Goal: Task Accomplishment & Management: Manage account settings

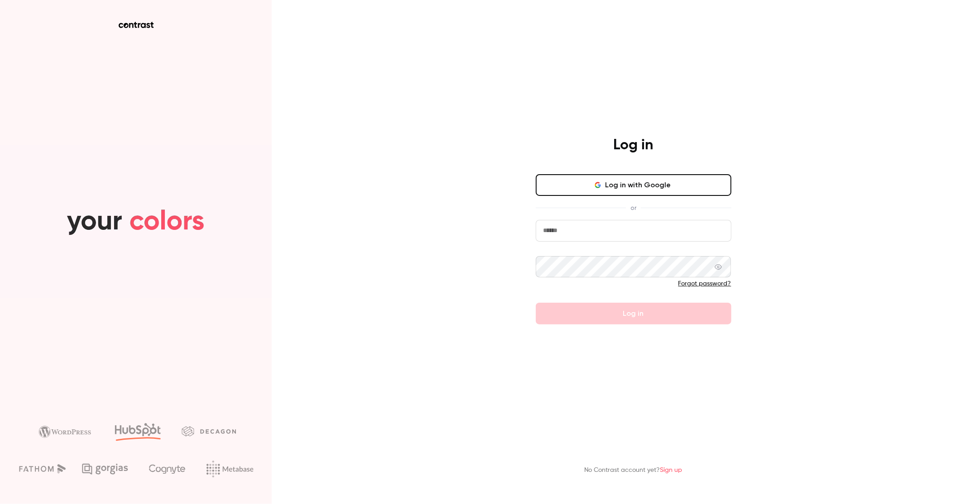
click at [621, 230] on input "email" at bounding box center [634, 231] width 196 height 22
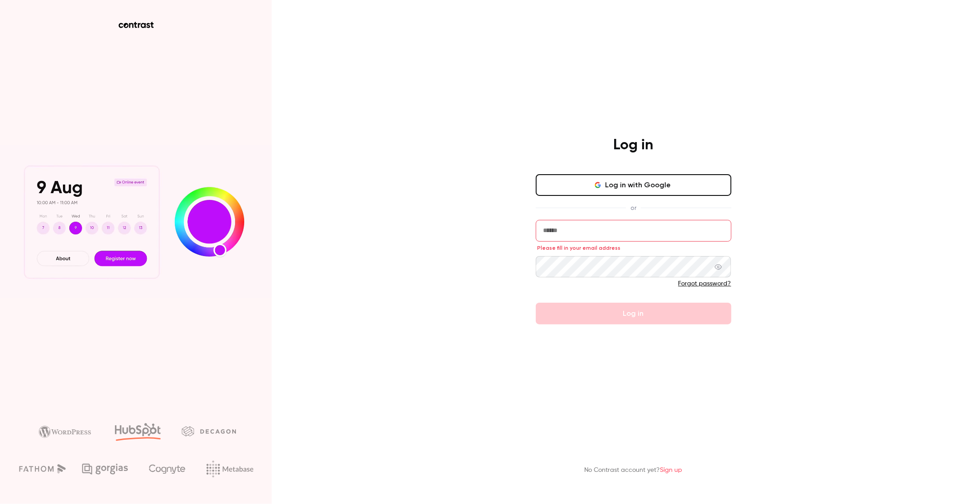
click at [473, 371] on div "Log in Log in with Google or Please fill in your email address Forgot password?…" at bounding box center [483, 252] width 966 height 504
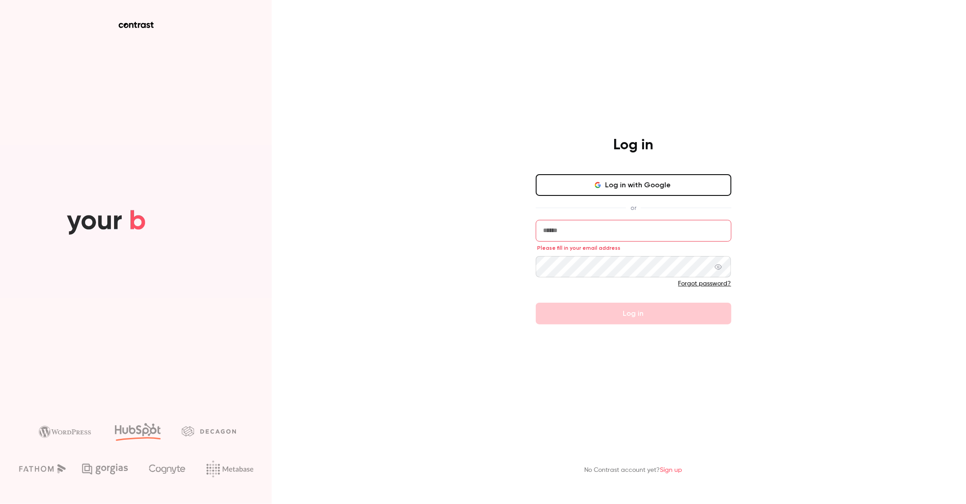
click at [565, 234] on input "email" at bounding box center [634, 231] width 196 height 22
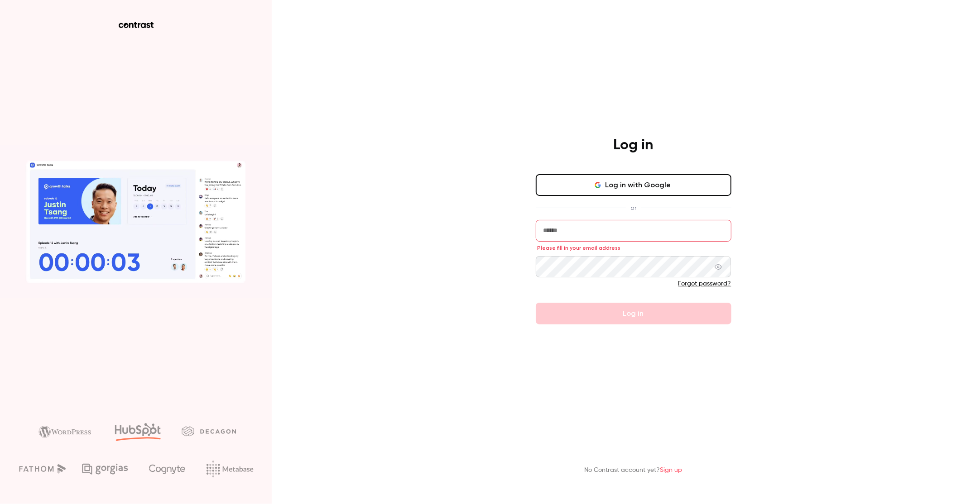
type input "**********"
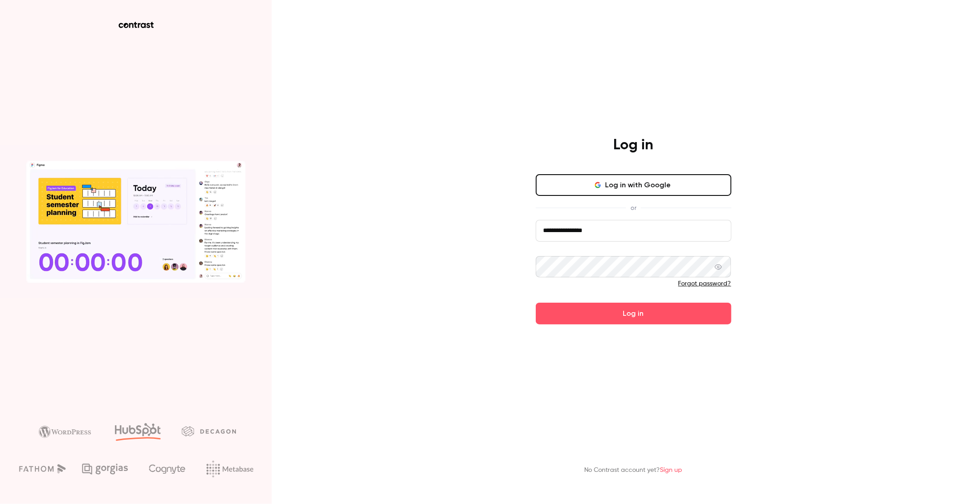
click at [536, 303] on button "Log in" at bounding box center [634, 314] width 196 height 22
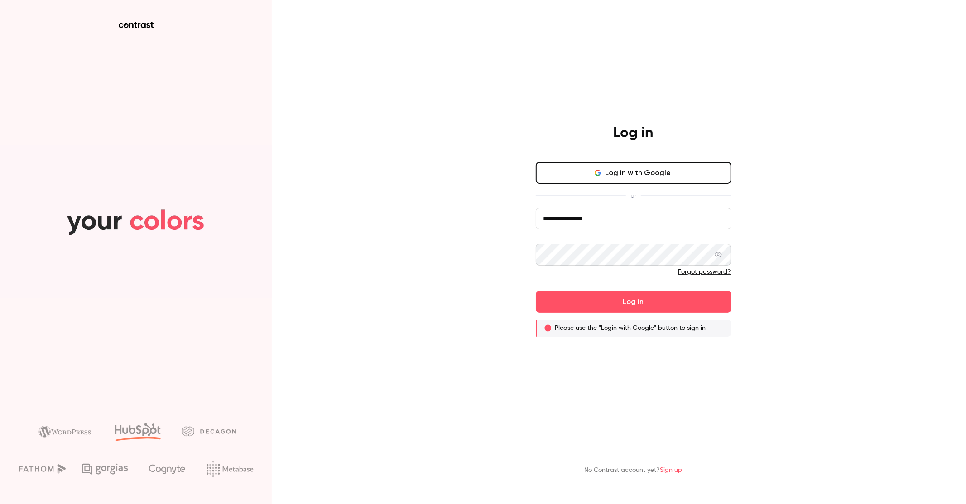
click at [711, 272] on link "Forgot password?" at bounding box center [704, 272] width 53 height 6
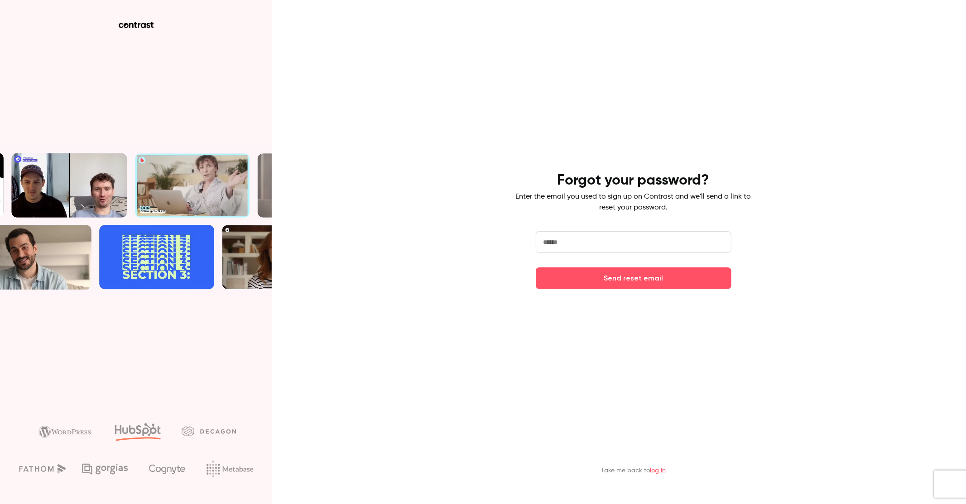
click at [610, 237] on input "email" at bounding box center [634, 242] width 196 height 22
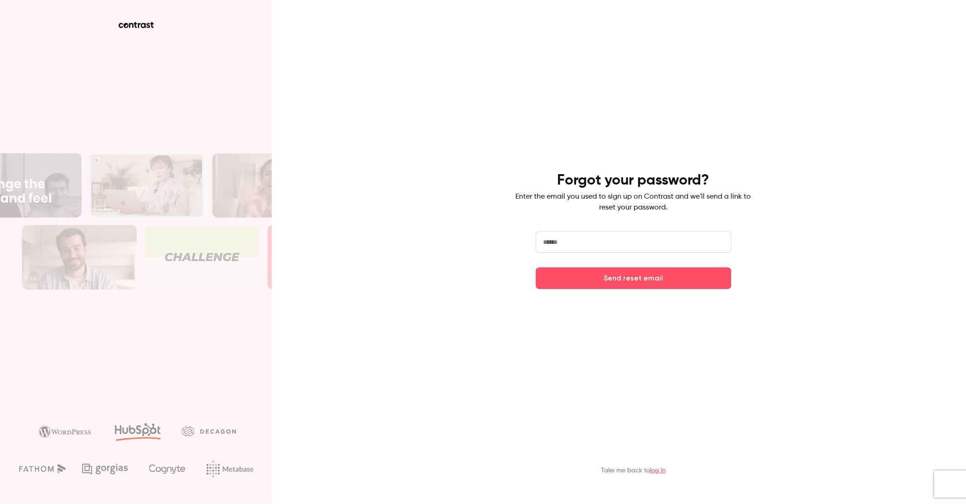
type input "**********"
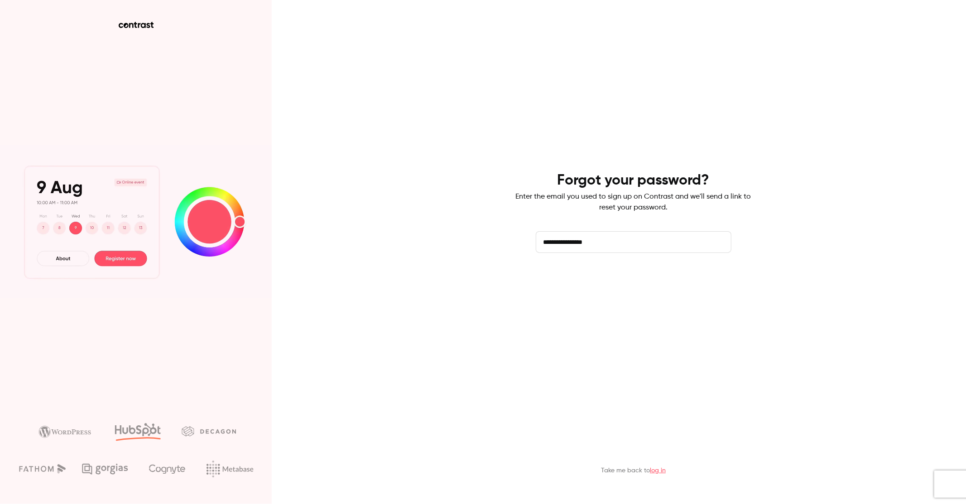
click at [657, 281] on button "Send reset email" at bounding box center [634, 279] width 196 height 22
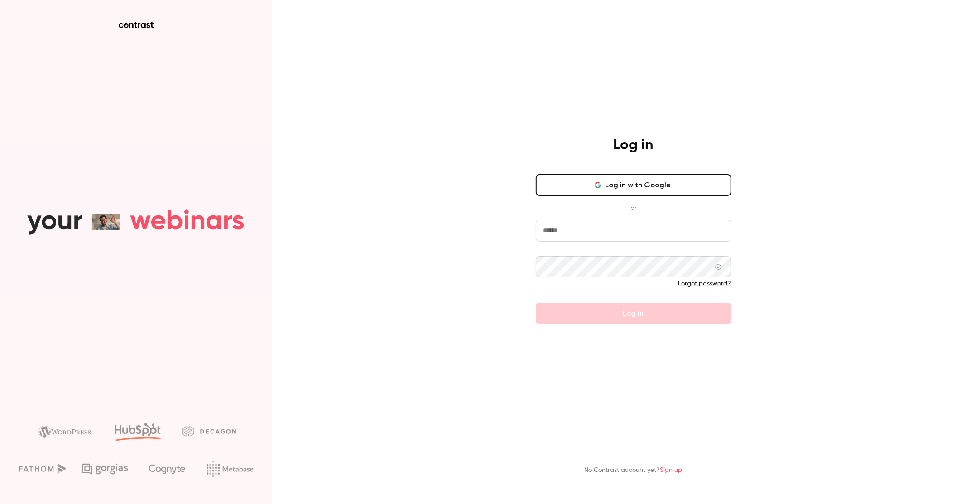
click at [565, 229] on input "email" at bounding box center [634, 231] width 196 height 22
type input "**********"
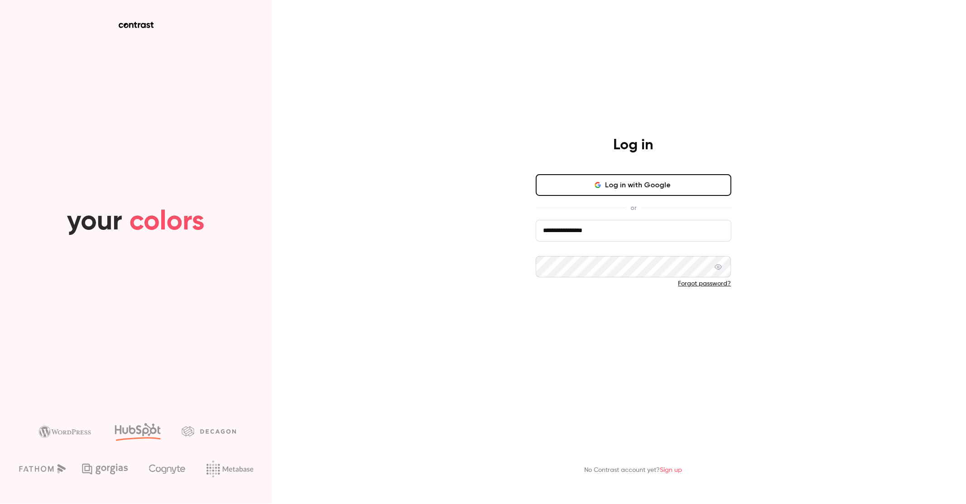
click at [681, 316] on button "Log in" at bounding box center [634, 314] width 196 height 22
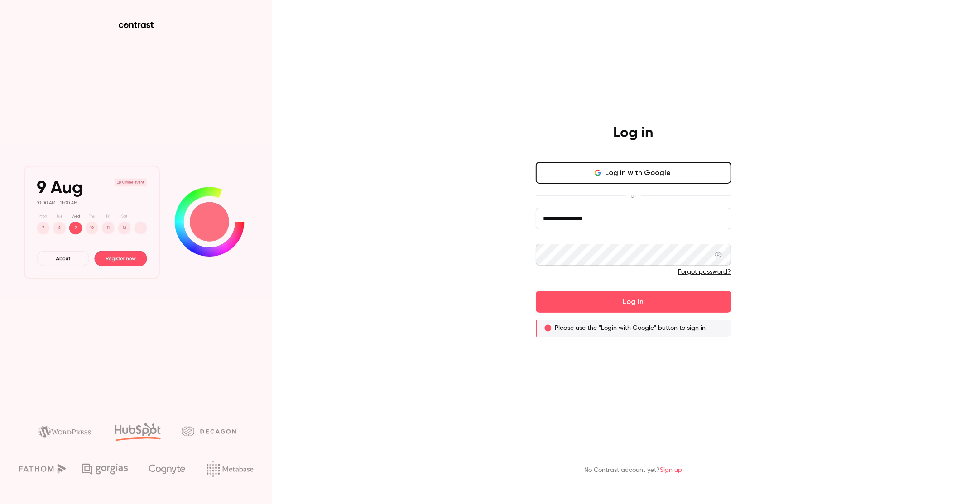
click at [618, 171] on button "Log in with Google" at bounding box center [634, 173] width 196 height 22
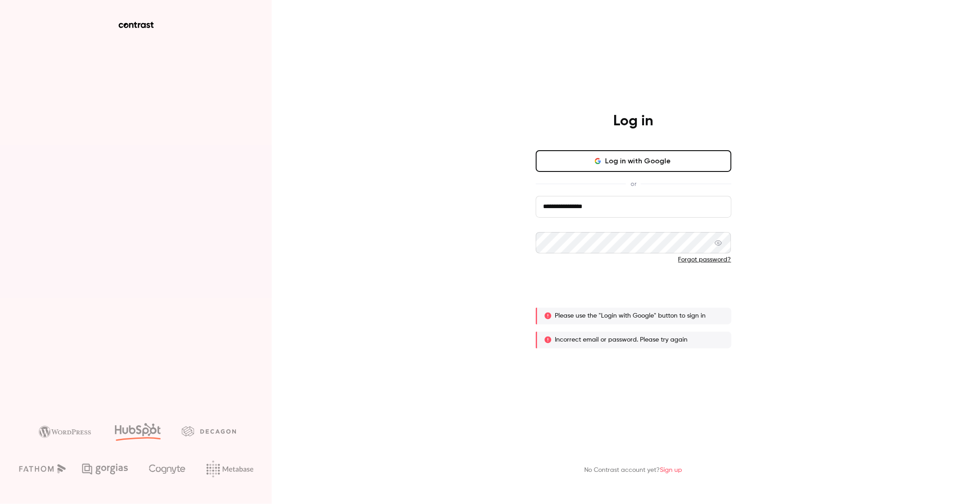
click at [665, 286] on button "Log in" at bounding box center [634, 290] width 196 height 22
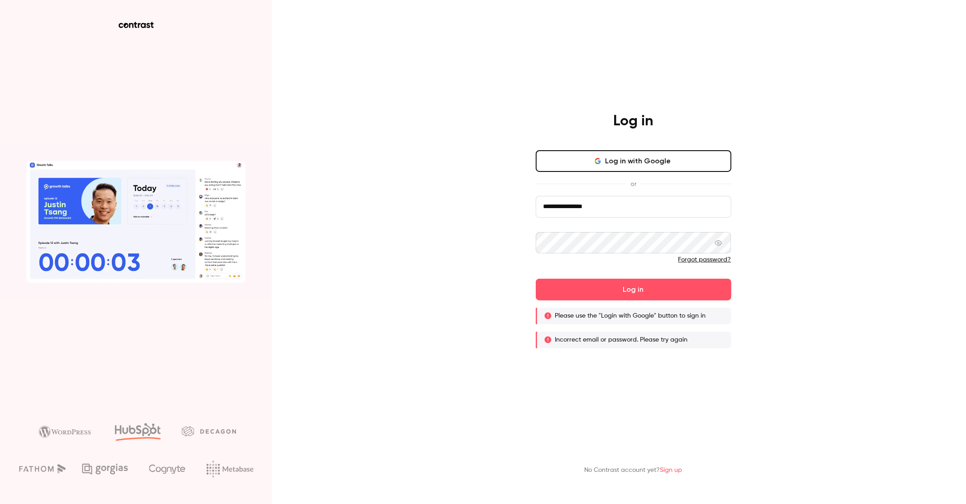
click at [672, 471] on link "Sign up" at bounding box center [671, 470] width 22 height 6
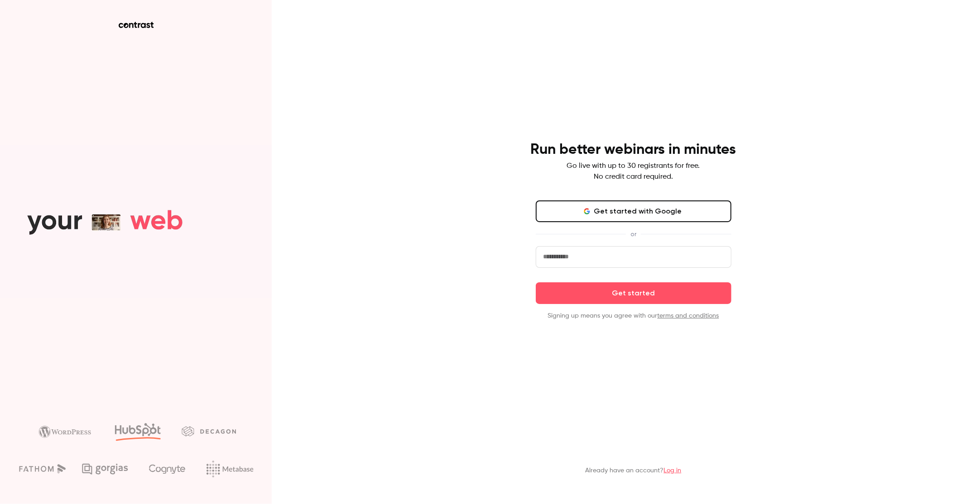
click at [590, 261] on input "email" at bounding box center [634, 257] width 196 height 22
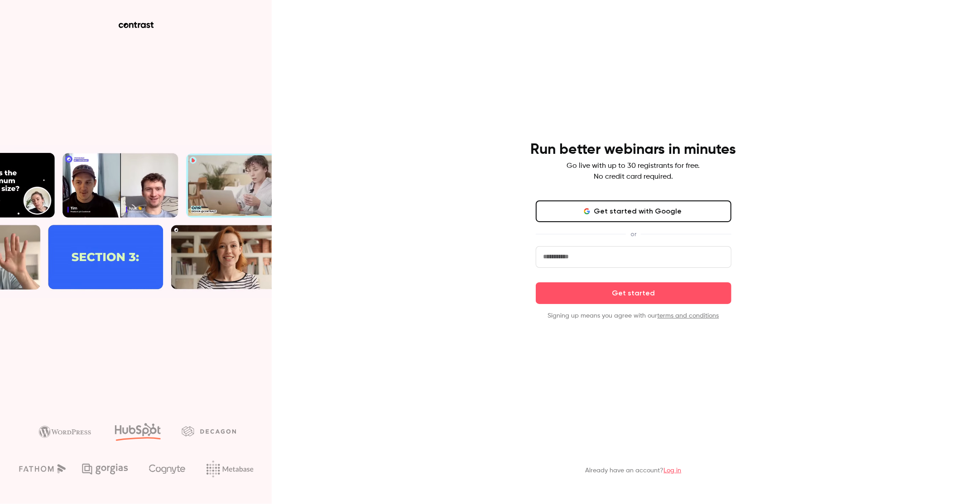
type input "**********"
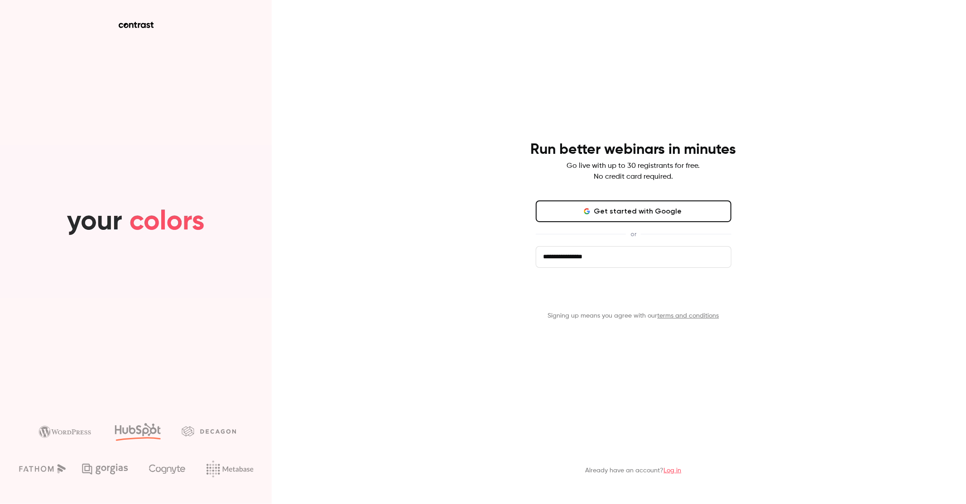
click at [623, 295] on button "Get started" at bounding box center [634, 294] width 196 height 22
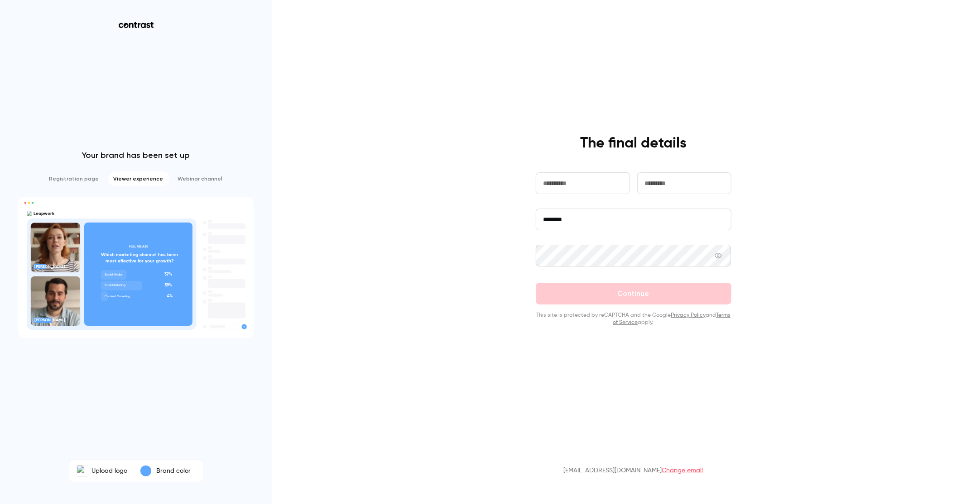
click at [575, 181] on input "text" at bounding box center [583, 183] width 94 height 22
type input "*********"
type input "*******"
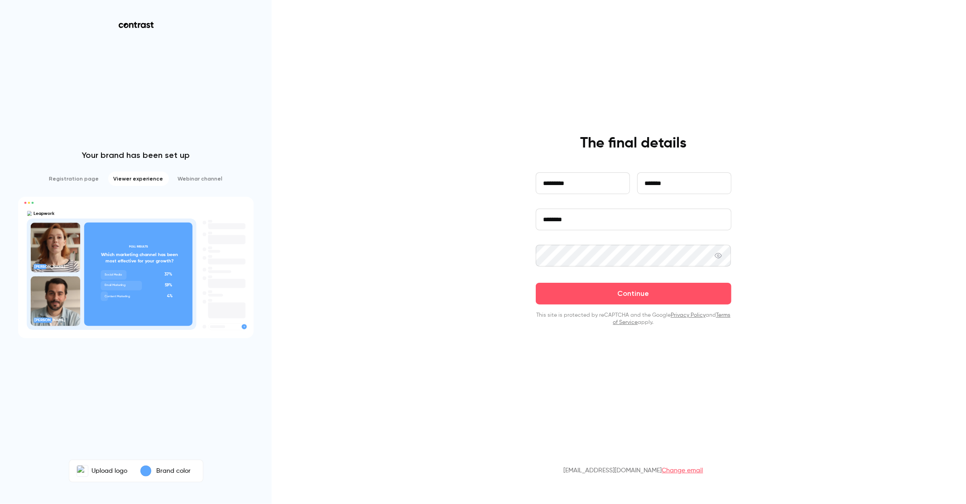
click at [536, 283] on button "Continue" at bounding box center [634, 294] width 196 height 22
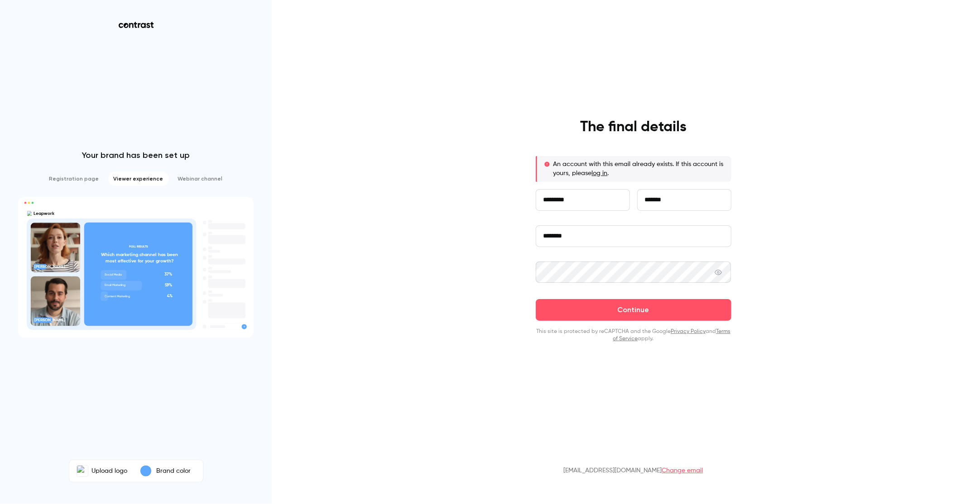
click at [602, 172] on link "log in" at bounding box center [600, 173] width 16 height 6
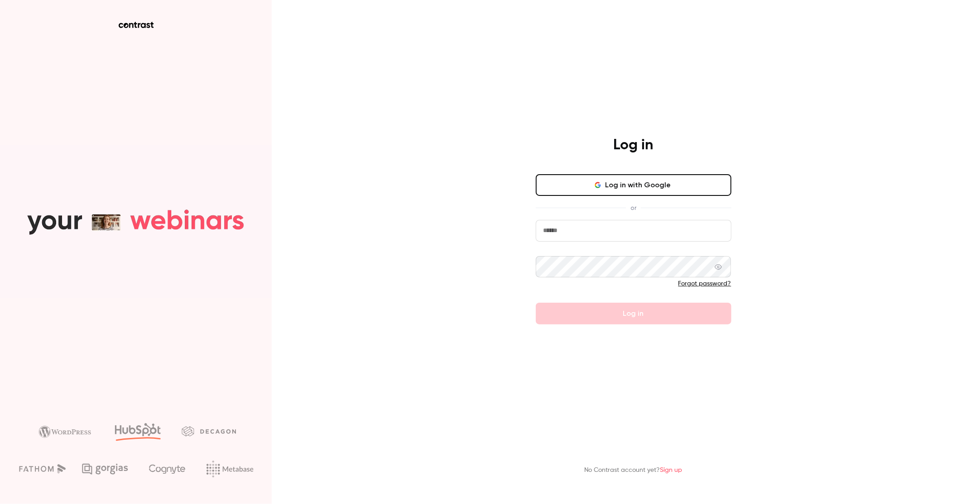
click at [580, 234] on input "email" at bounding box center [634, 231] width 196 height 22
type input "**********"
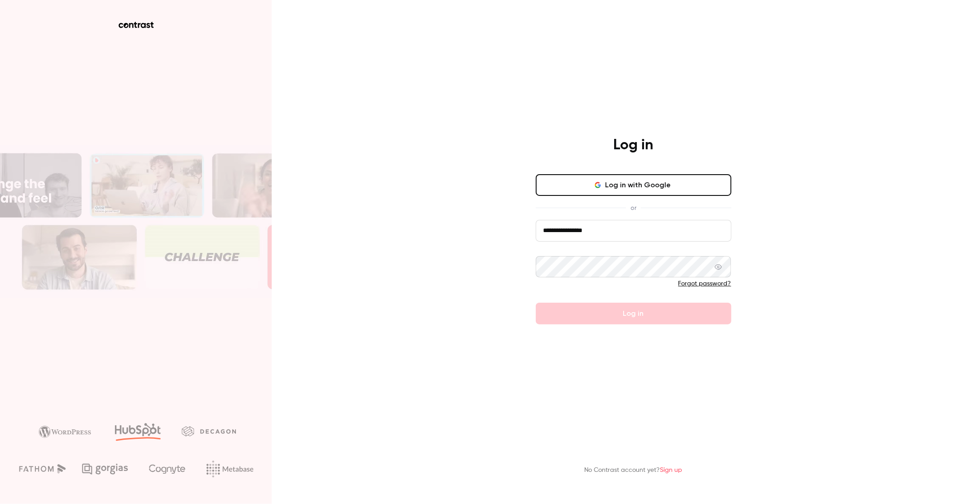
click at [709, 285] on link "Forgot password?" at bounding box center [704, 284] width 53 height 6
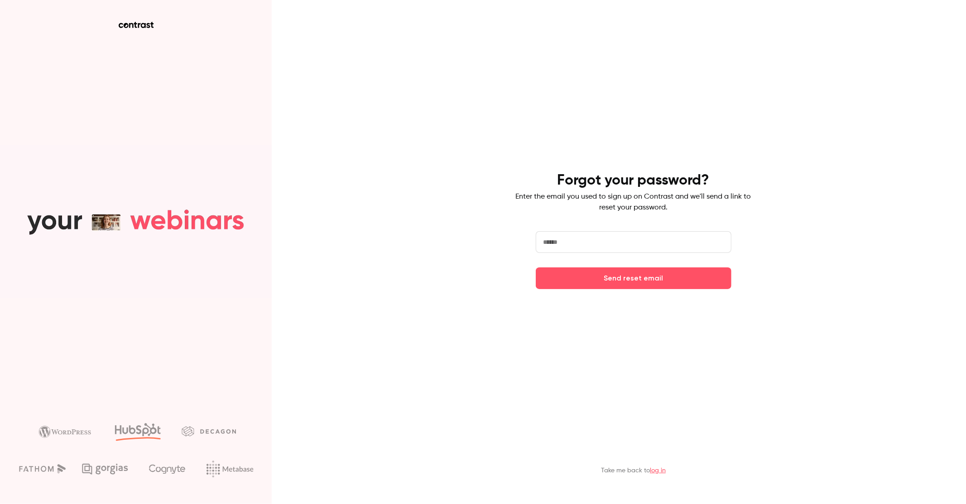
click at [605, 233] on input "email" at bounding box center [634, 242] width 196 height 22
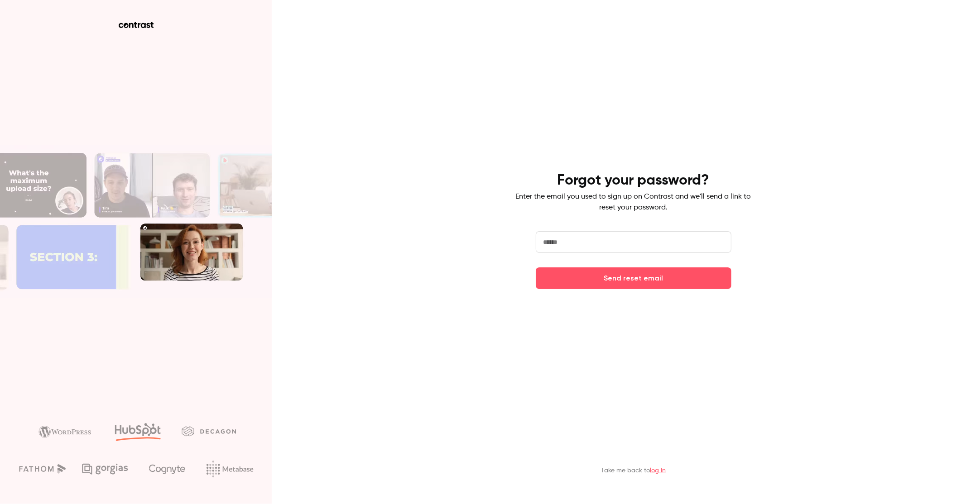
type input "**********"
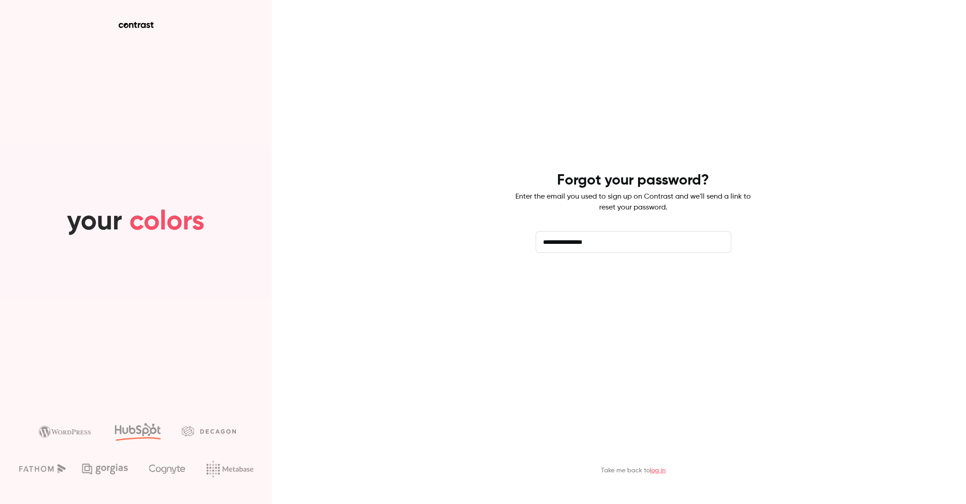
click at [643, 284] on button "Send reset email" at bounding box center [634, 279] width 196 height 22
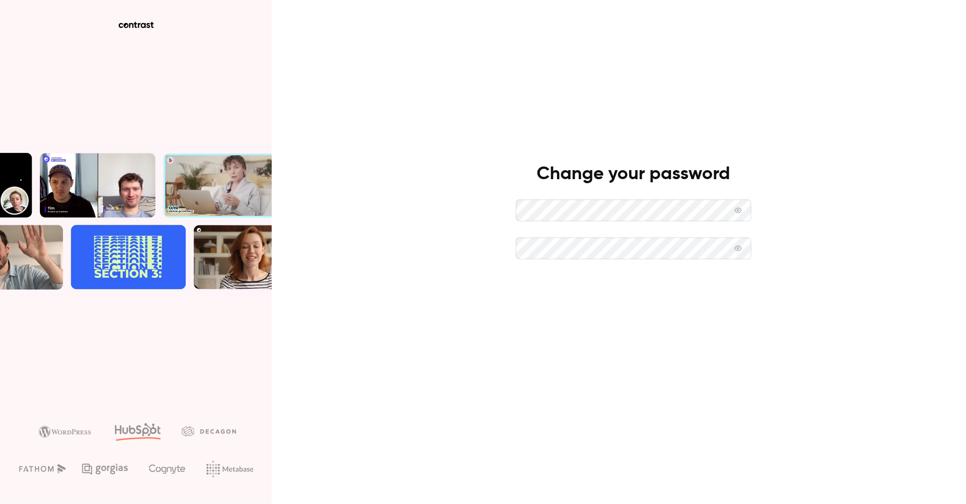
click at [622, 290] on button "Set new password" at bounding box center [633, 287] width 235 height 22
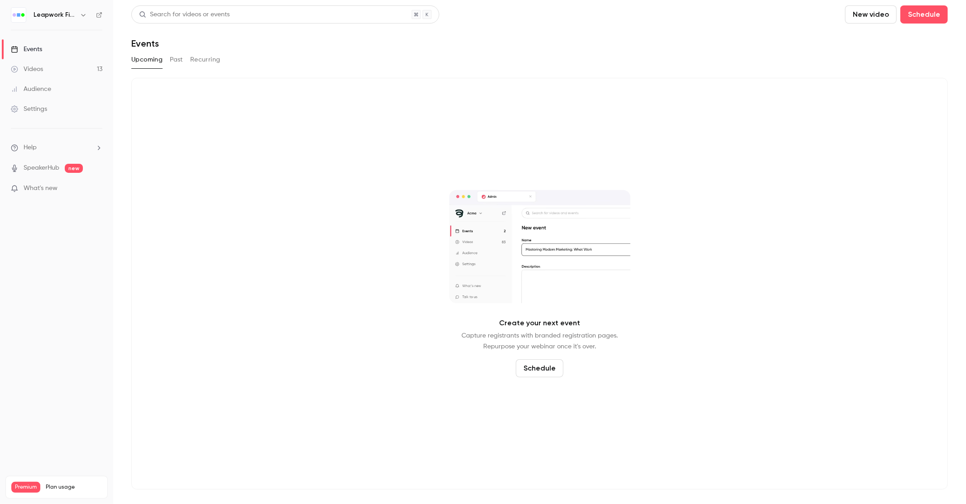
click at [82, 11] on icon "button" at bounding box center [83, 14] width 7 height 7
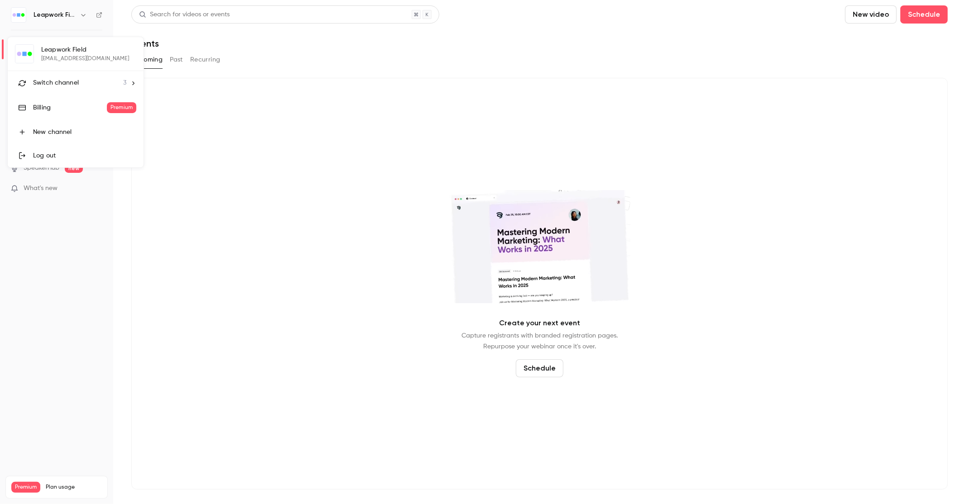
click at [223, 122] on div at bounding box center [483, 252] width 966 height 504
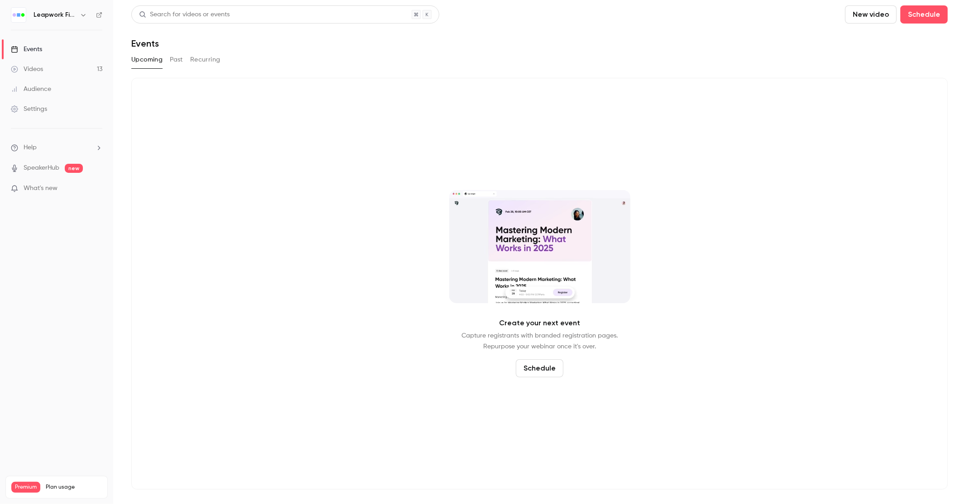
click at [80, 17] on icon "button" at bounding box center [83, 14] width 7 height 7
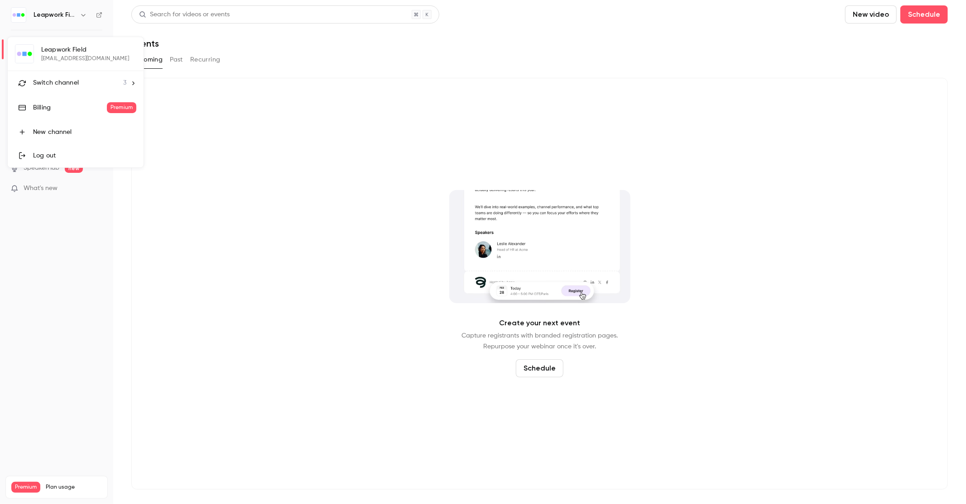
click at [77, 82] on span "Switch channel" at bounding box center [56, 83] width 46 height 10
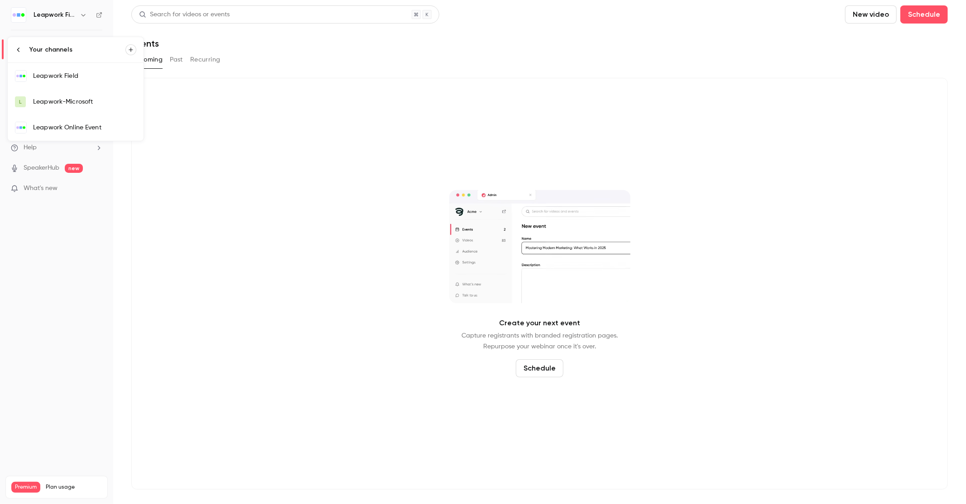
click at [86, 104] on div "Leapwork-Microsoft" at bounding box center [84, 101] width 103 height 9
click at [84, 14] on icon "button" at bounding box center [83, 15] width 4 height 2
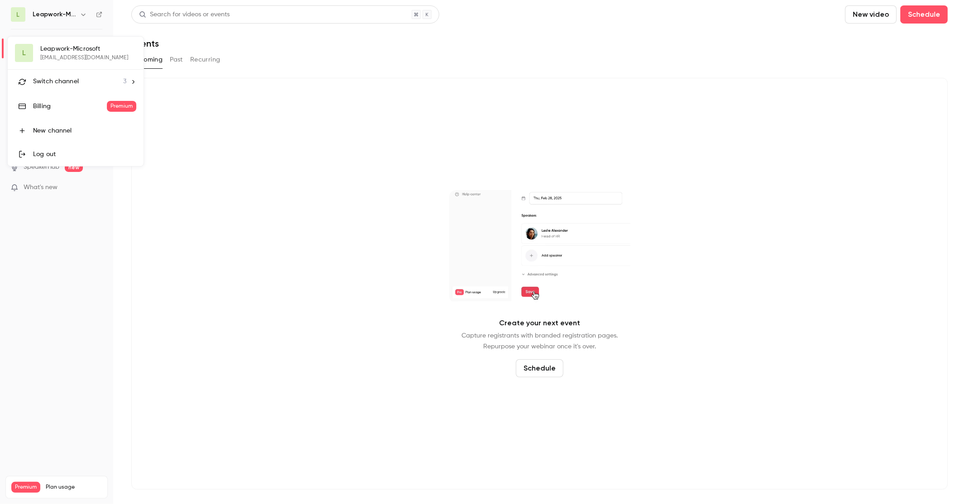
click at [65, 78] on span "Switch channel" at bounding box center [56, 82] width 46 height 10
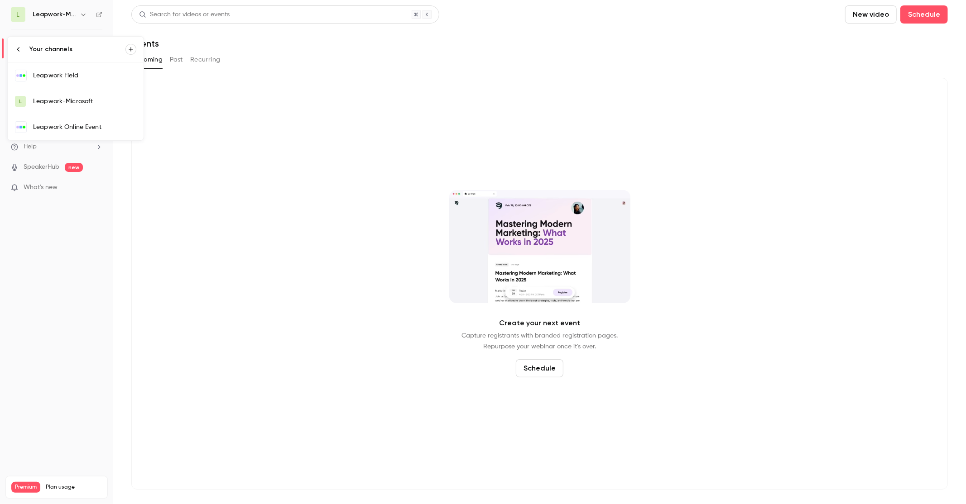
click at [77, 78] on div "Leapwork Field" at bounding box center [84, 75] width 103 height 9
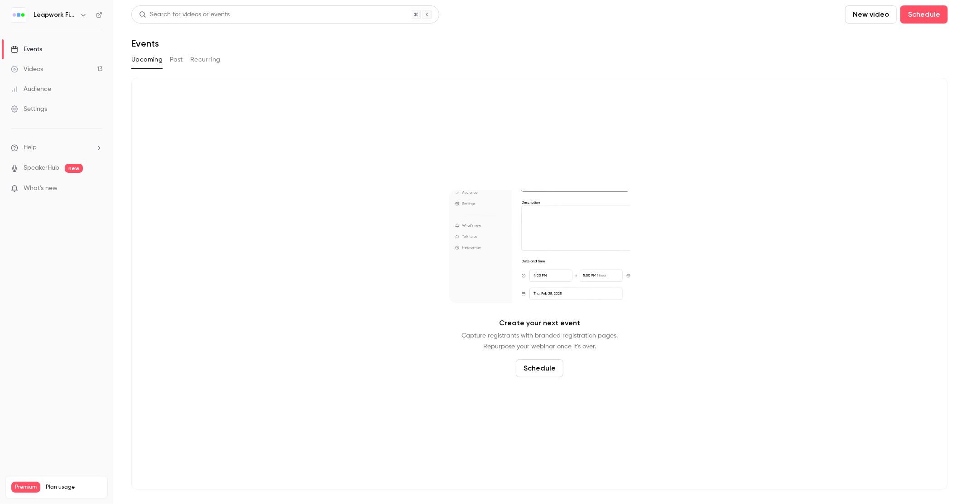
click at [175, 57] on button "Past" at bounding box center [176, 60] width 13 height 14
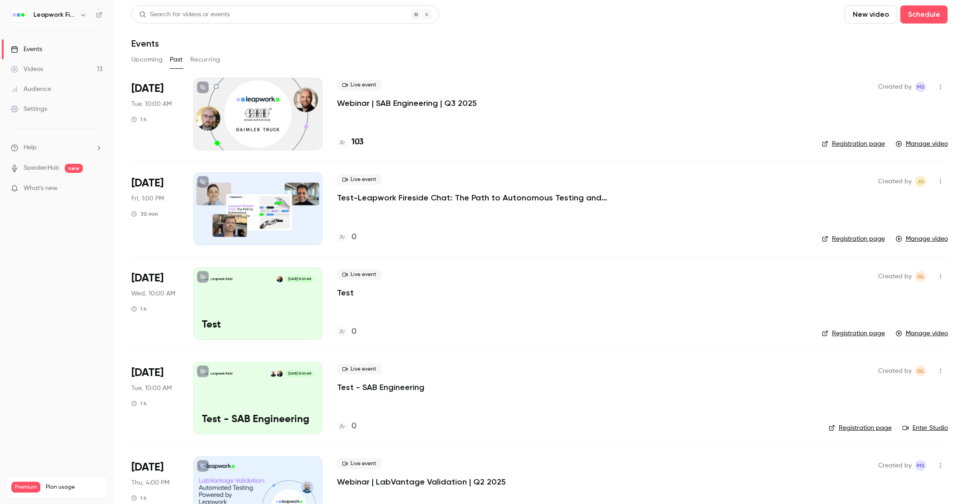
click at [937, 275] on icon "button" at bounding box center [940, 276] width 7 height 6
click at [882, 372] on div "Delete" at bounding box center [898, 370] width 69 height 9
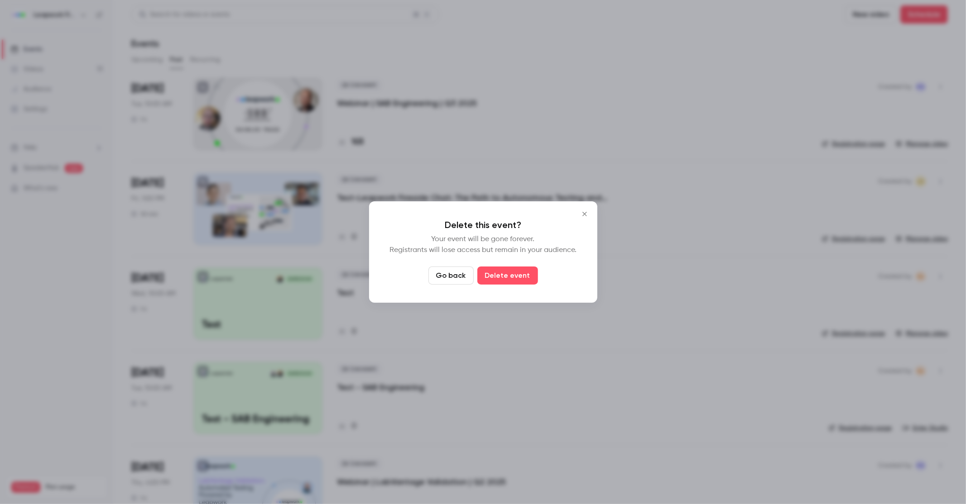
click at [495, 278] on button "Delete event" at bounding box center [507, 276] width 61 height 18
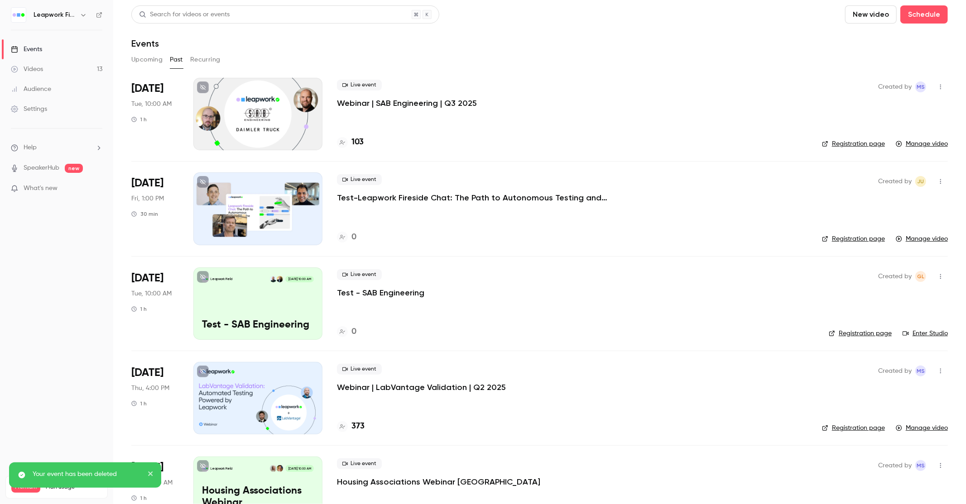
click at [937, 181] on icon "button" at bounding box center [940, 181] width 7 height 6
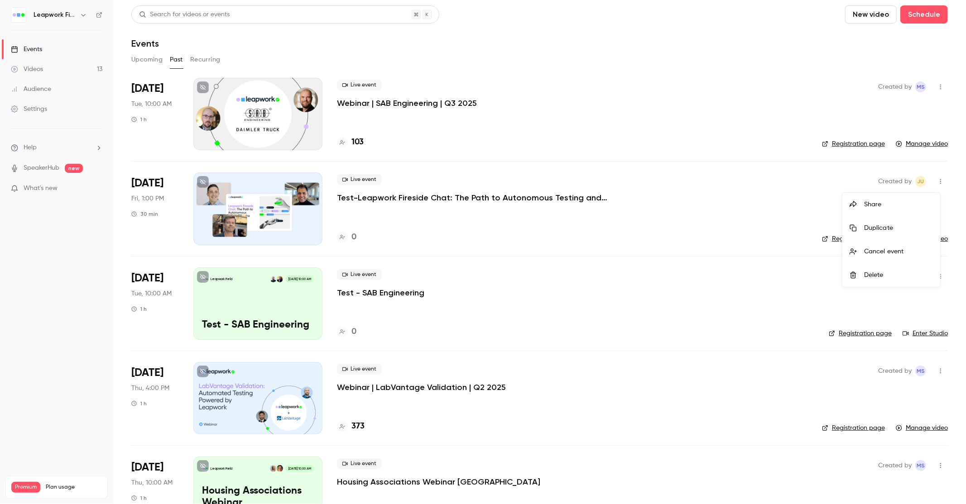
click at [597, 311] on div at bounding box center [483, 252] width 966 height 504
click at [937, 276] on icon "button" at bounding box center [940, 276] width 7 height 6
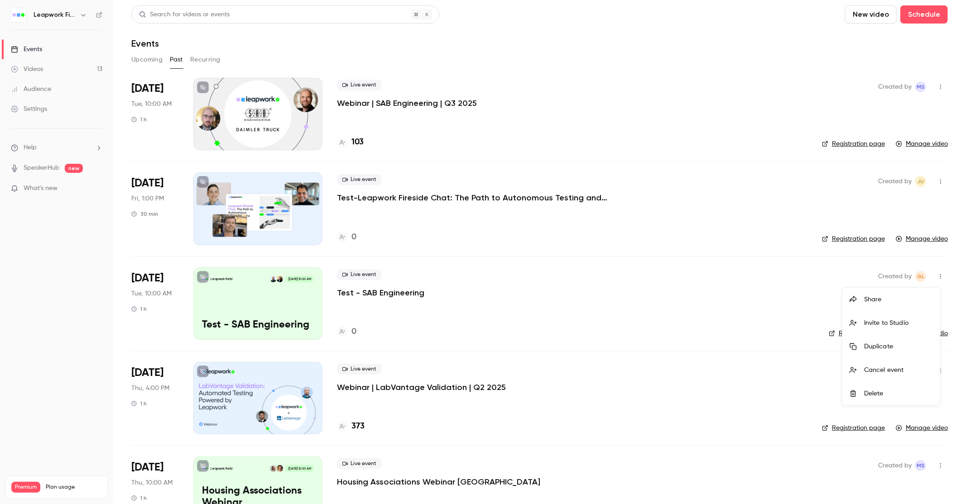
click at [877, 392] on div "Delete" at bounding box center [898, 393] width 69 height 9
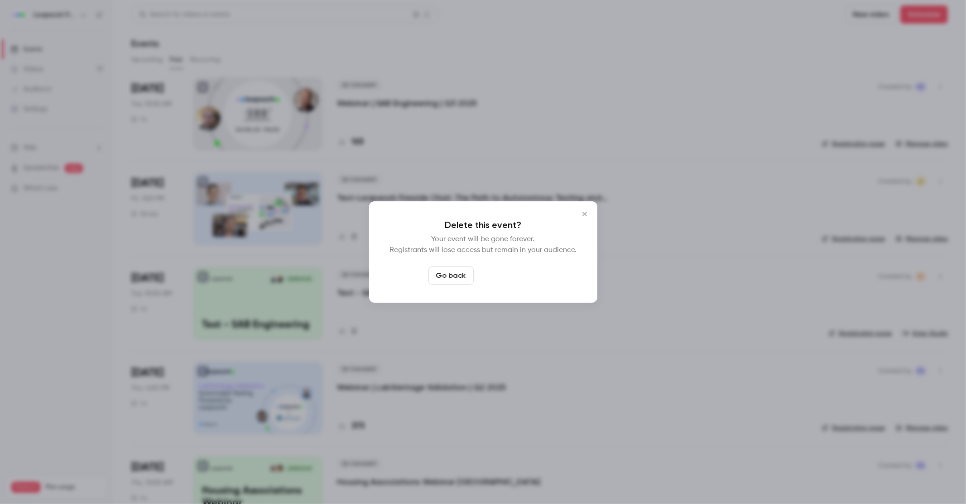
click at [503, 271] on button "Delete event" at bounding box center [507, 276] width 61 height 18
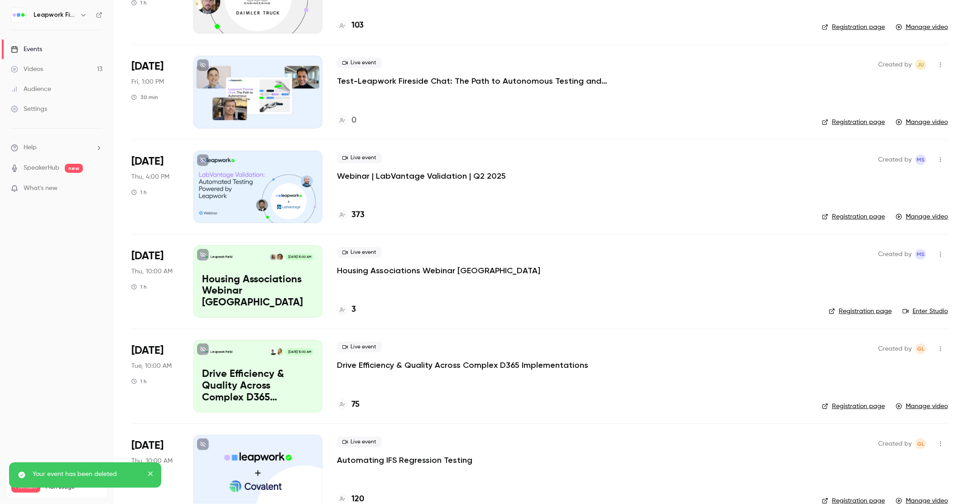
scroll to position [118, 0]
click at [412, 176] on p "Webinar | LabVantage Validation | Q2 2025" at bounding box center [421, 174] width 169 height 11
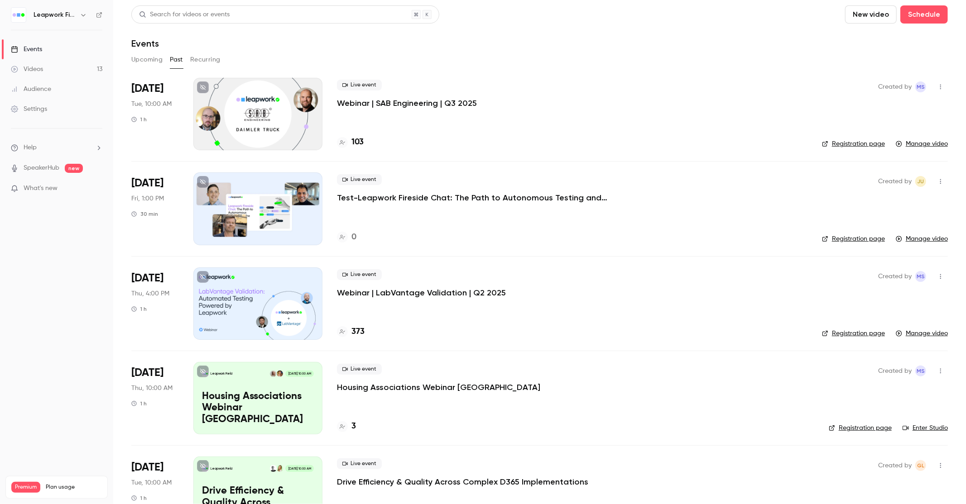
click at [422, 291] on p "Webinar | LabVantage Validation | Q2 2025" at bounding box center [421, 292] width 169 height 11
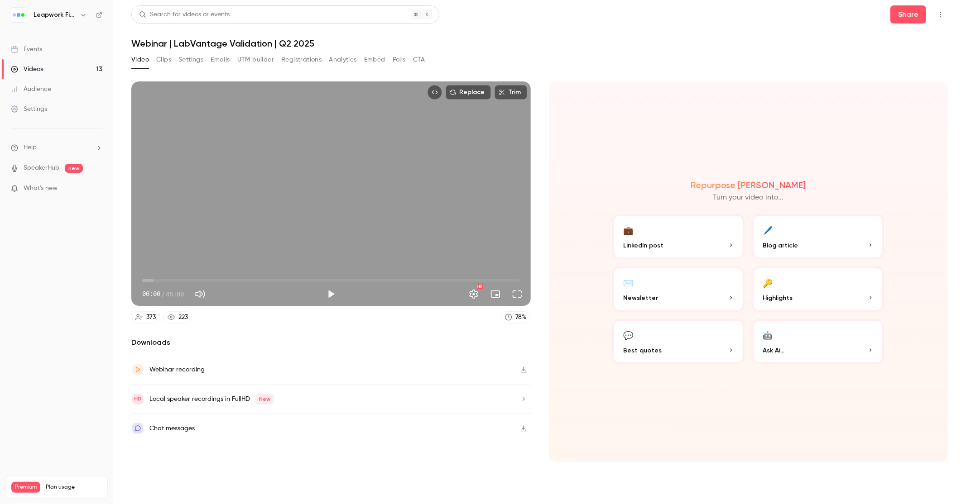
click at [165, 370] on div "Webinar recording" at bounding box center [176, 369] width 55 height 11
click at [942, 14] on icon "Top Bar Actions" at bounding box center [940, 14] width 7 height 6
click at [244, 336] on div at bounding box center [483, 252] width 966 height 504
click at [164, 58] on button "Clips" at bounding box center [163, 60] width 15 height 14
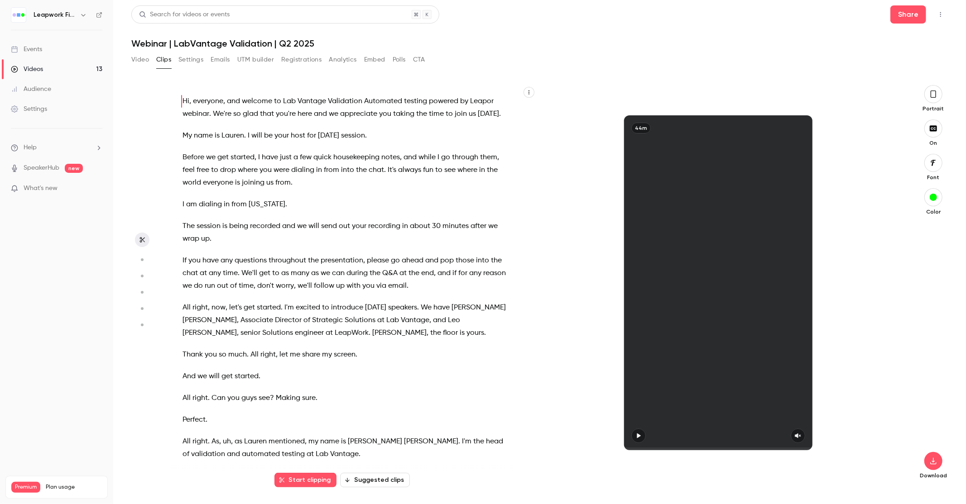
click at [145, 58] on button "Video" at bounding box center [140, 60] width 18 height 14
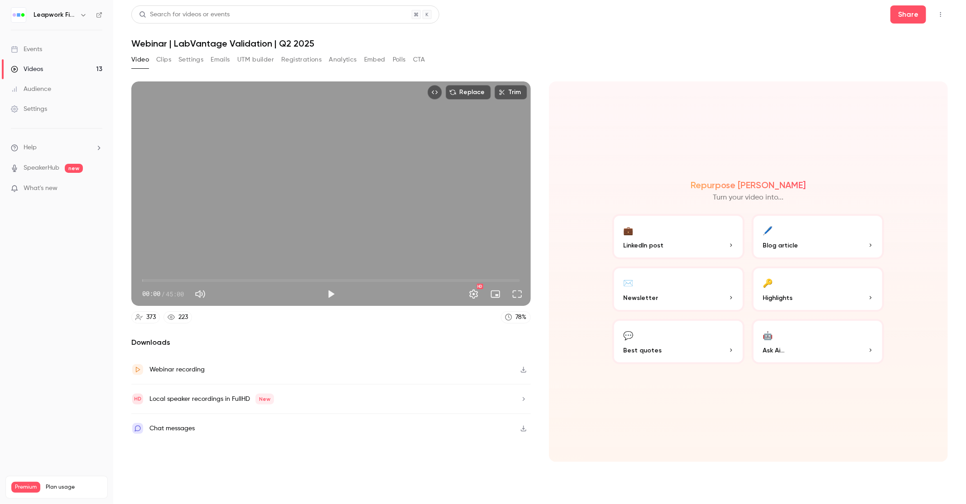
click at [439, 369] on div "Webinar recording" at bounding box center [330, 369] width 399 height 29
click at [181, 371] on div "Webinar recording" at bounding box center [176, 369] width 55 height 11
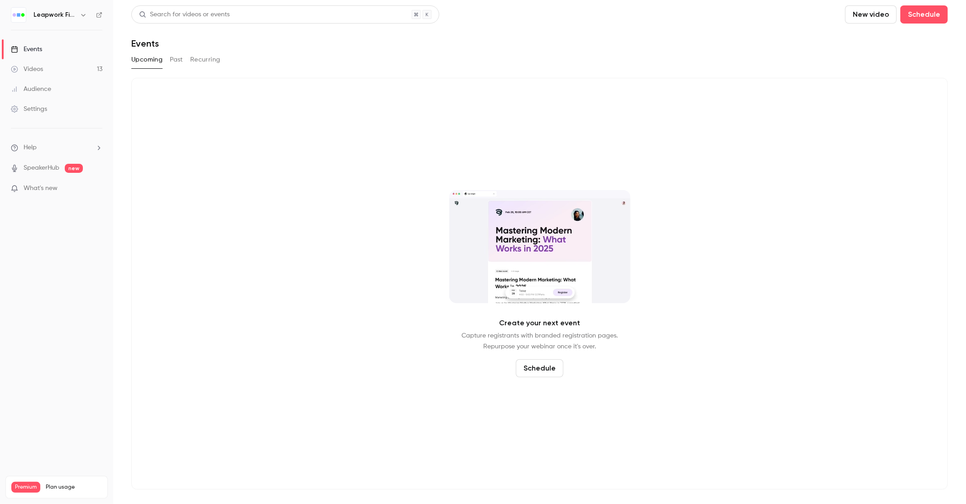
click at [36, 67] on div "Videos" at bounding box center [27, 69] width 32 height 9
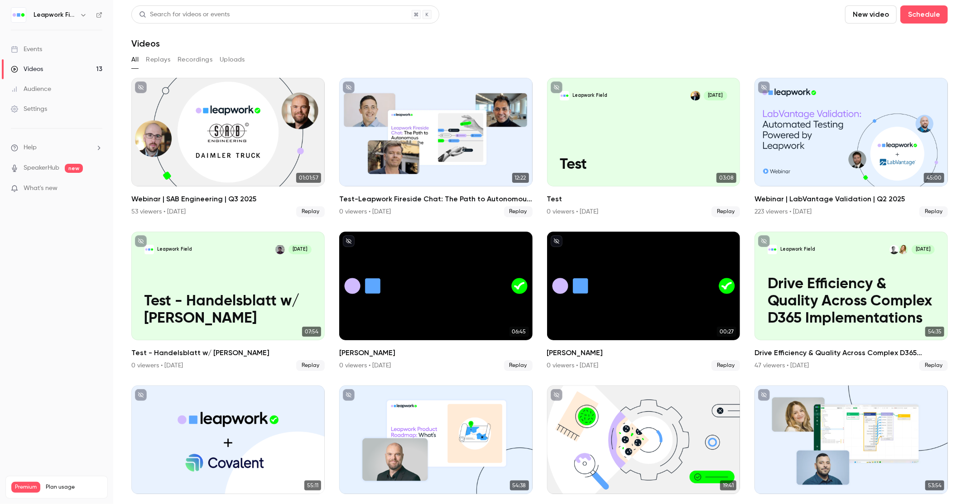
click at [60, 48] on link "Events" at bounding box center [56, 49] width 113 height 20
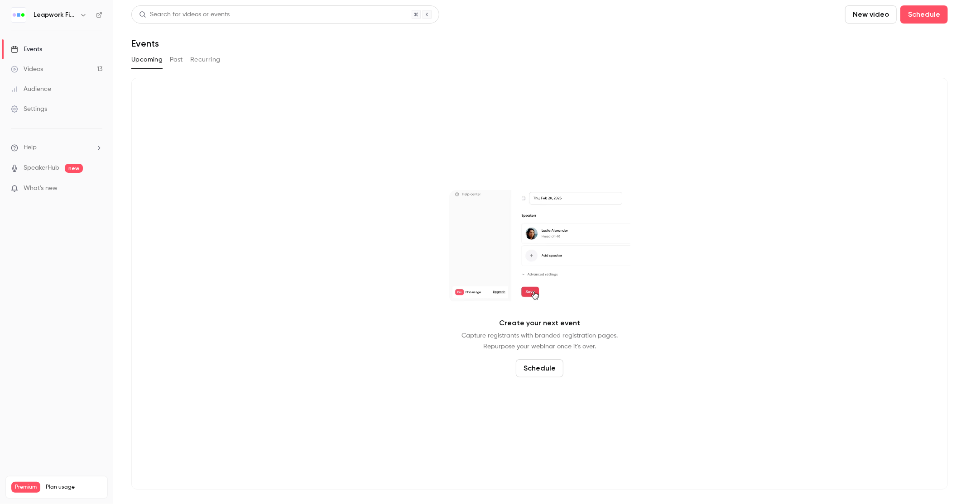
click at [177, 61] on button "Past" at bounding box center [176, 60] width 13 height 14
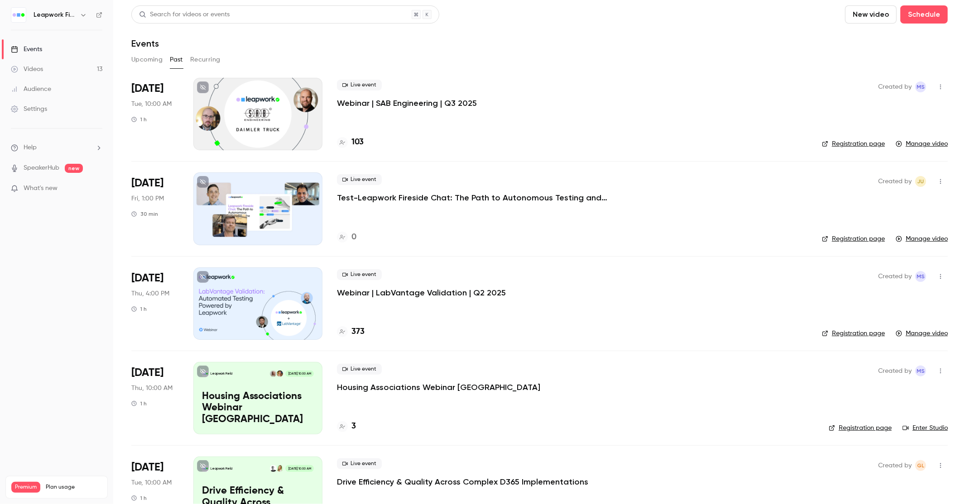
click at [153, 63] on button "Upcoming" at bounding box center [146, 60] width 31 height 14
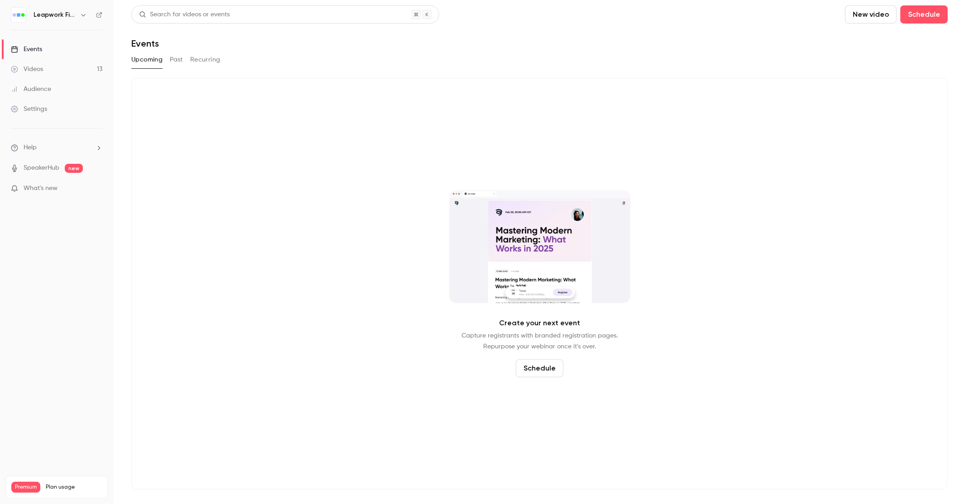
click at [173, 59] on button "Past" at bounding box center [176, 60] width 13 height 14
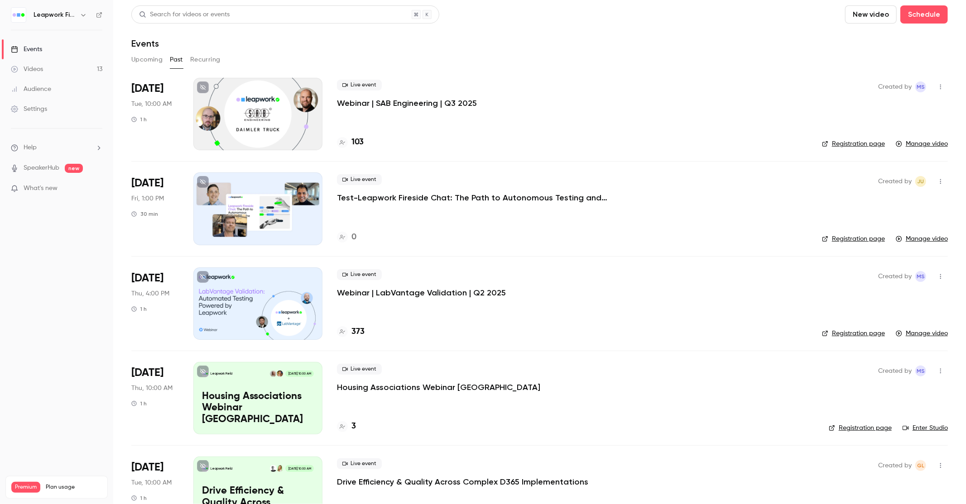
click at [85, 15] on icon "button" at bounding box center [83, 14] width 7 height 7
click at [79, 86] on div "Switch channel 3" at bounding box center [79, 83] width 93 height 10
click at [103, 128] on div "Leapwork Online Event" at bounding box center [84, 127] width 103 height 9
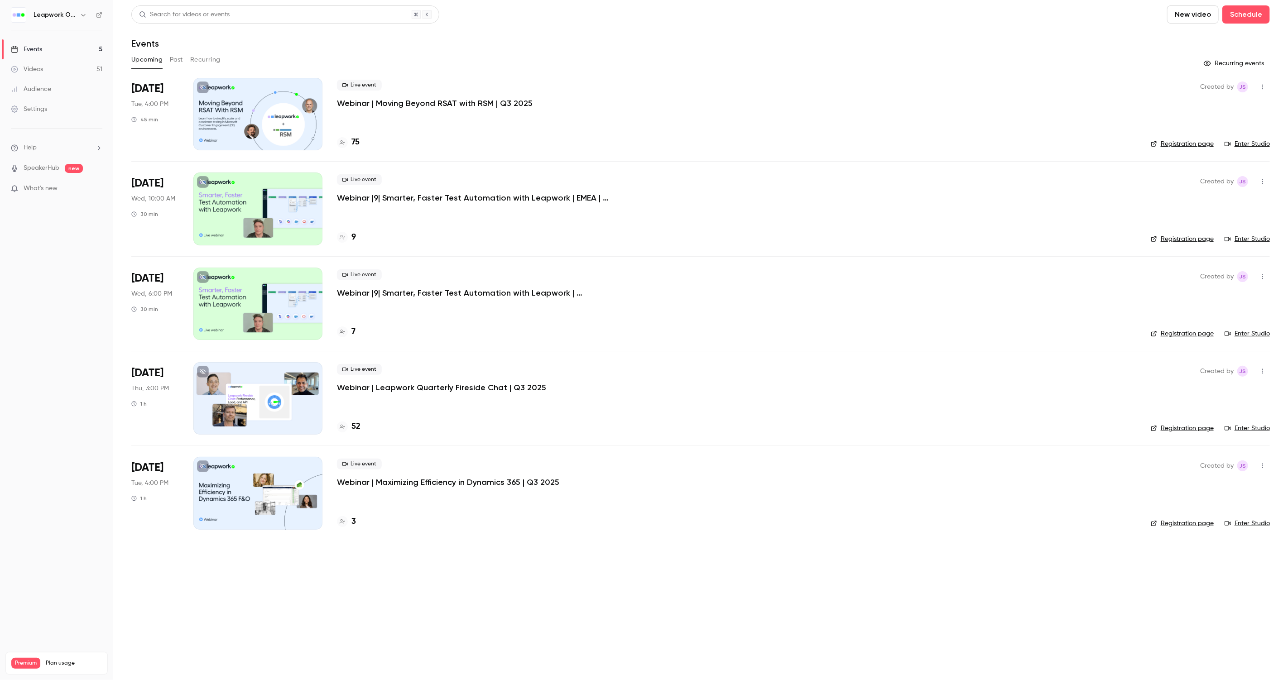
click at [175, 61] on button "Past" at bounding box center [176, 60] width 13 height 14
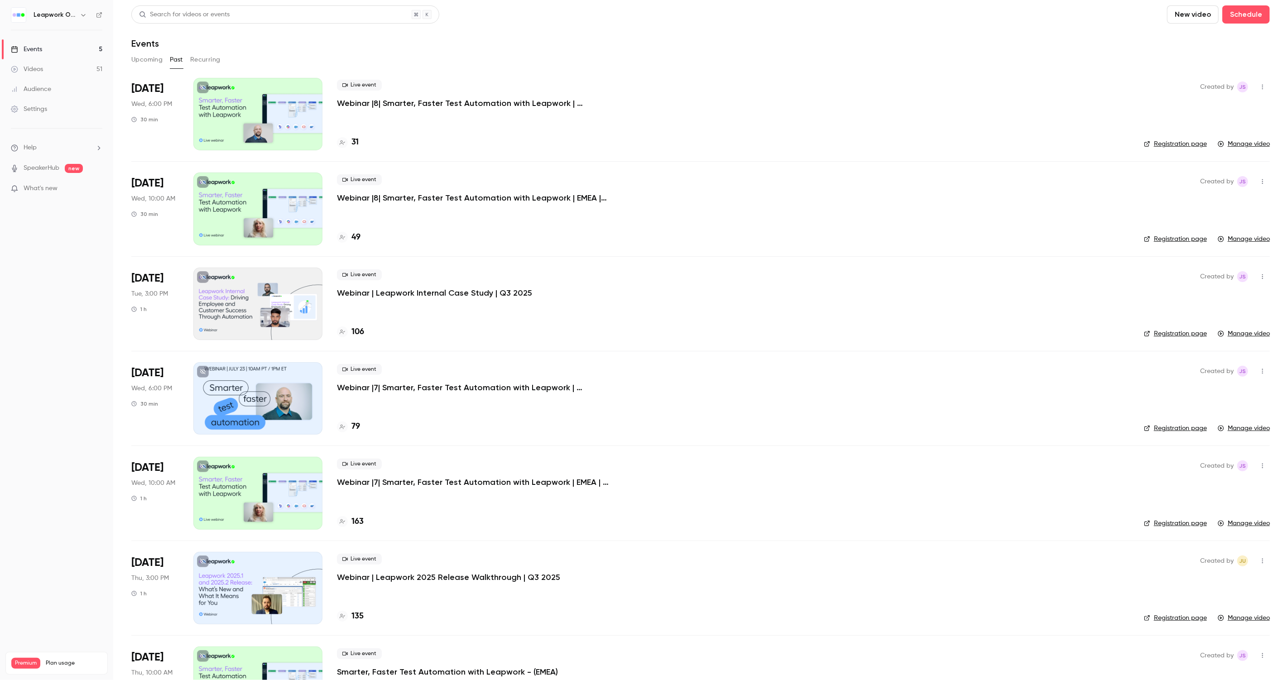
click at [200, 56] on button "Recurring" at bounding box center [205, 60] width 30 height 14
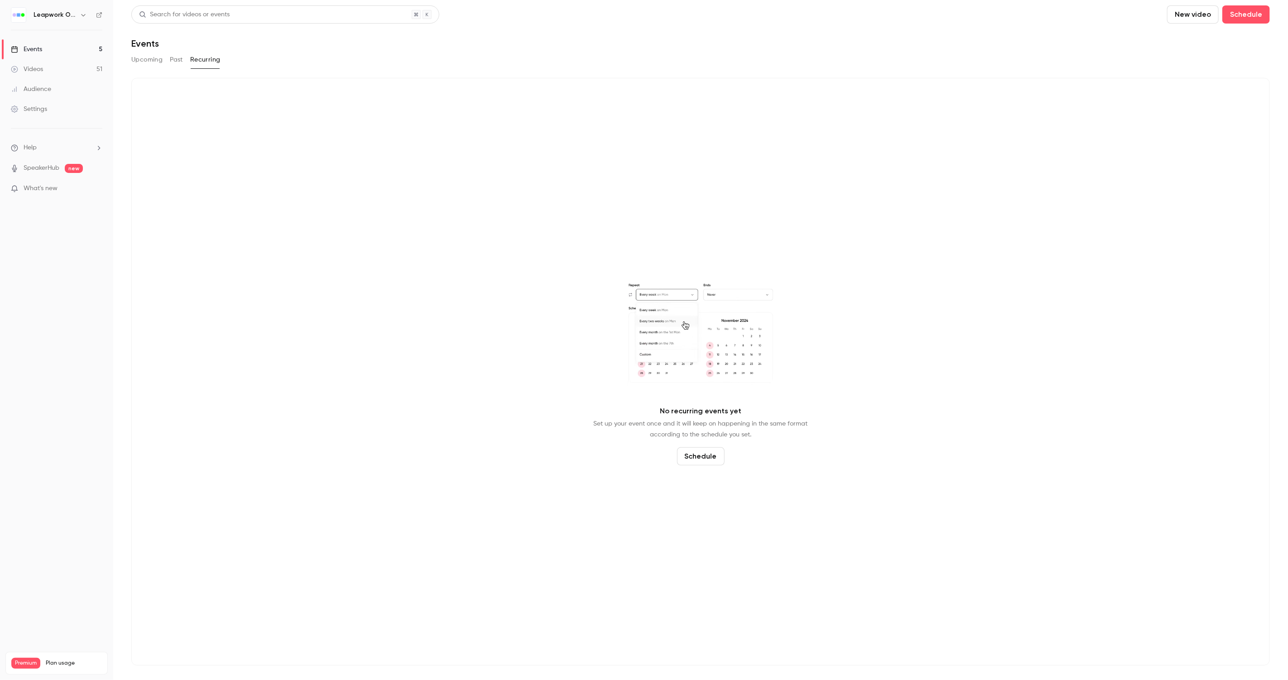
click at [172, 60] on button "Past" at bounding box center [176, 60] width 13 height 14
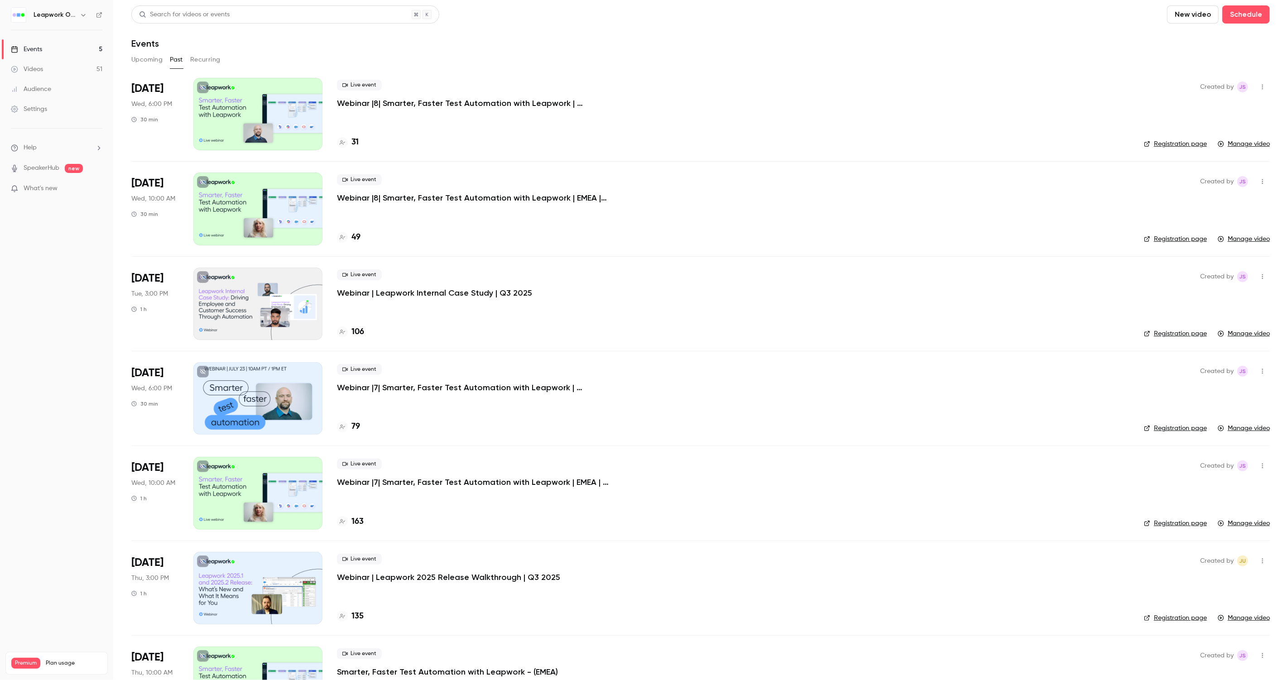
click at [153, 62] on button "Upcoming" at bounding box center [146, 60] width 31 height 14
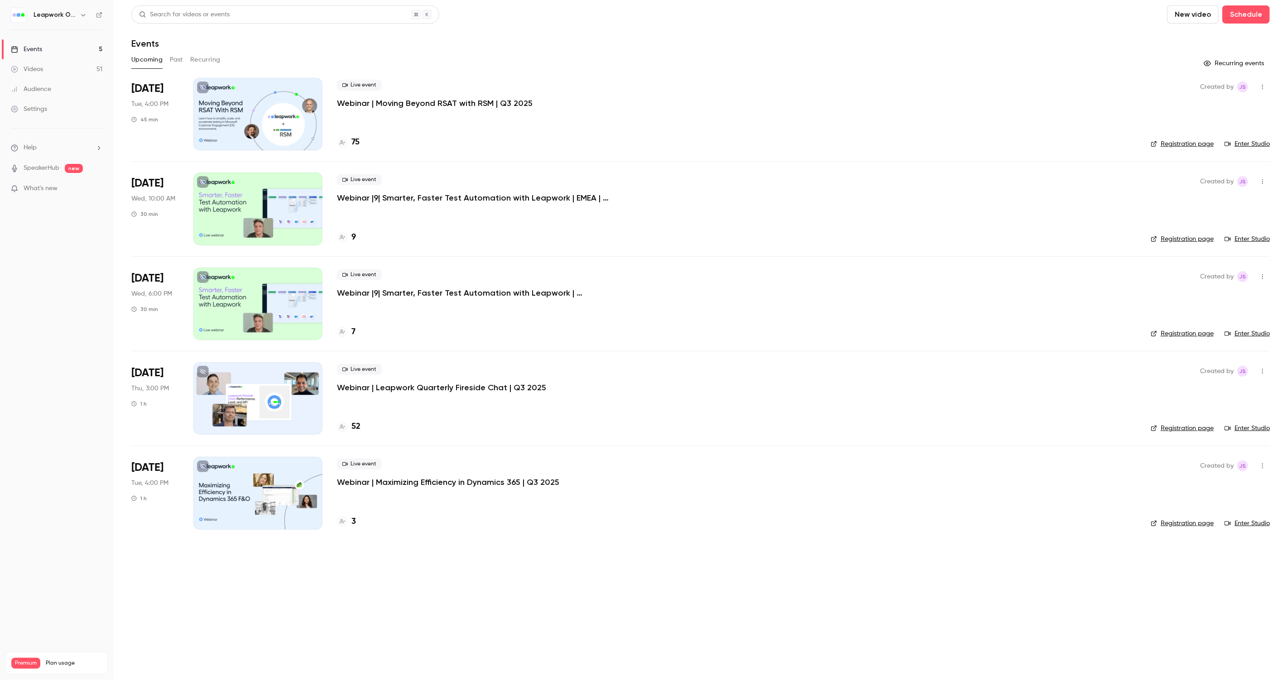
click at [33, 50] on div "Events" at bounding box center [26, 49] width 31 height 9
click at [84, 16] on icon "button" at bounding box center [83, 14] width 7 height 7
click at [75, 83] on span "Switch channel" at bounding box center [56, 83] width 46 height 10
click at [82, 123] on div "Leapwork Online Event" at bounding box center [84, 127] width 103 height 9
click at [80, 14] on icon "button" at bounding box center [83, 14] width 7 height 7
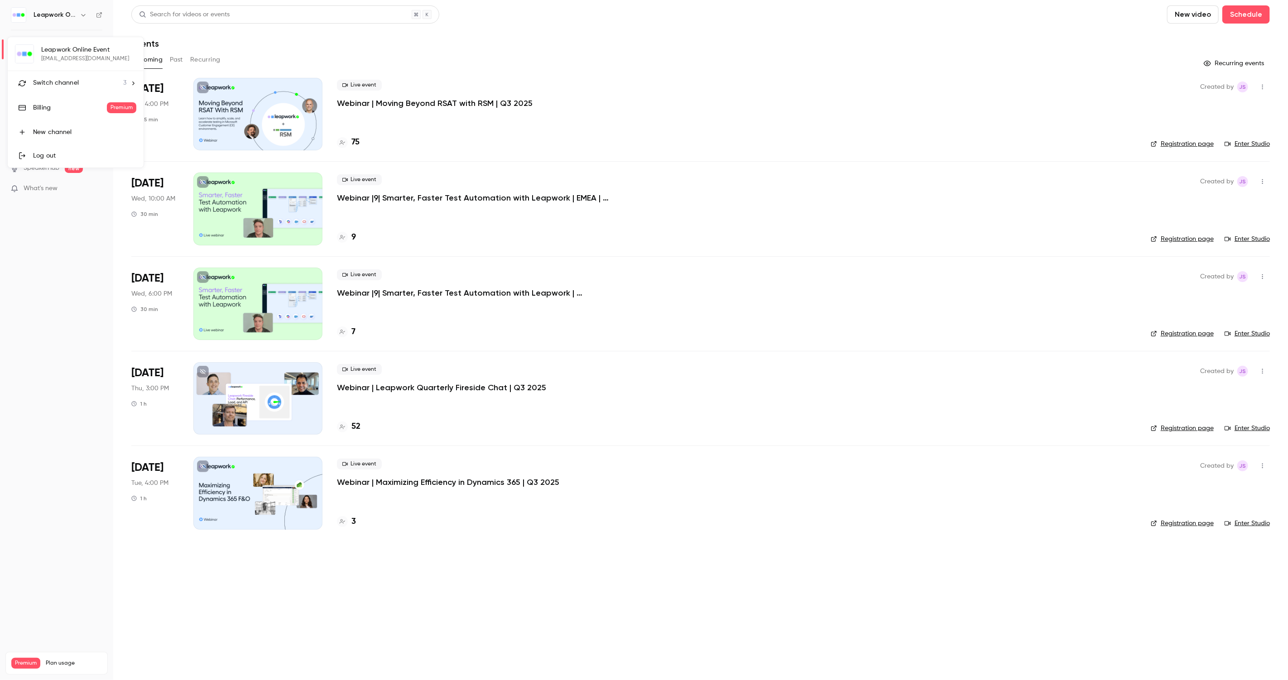
click at [46, 88] on li "Switch channel 3" at bounding box center [76, 83] width 136 height 24
click at [70, 99] on div "Leapwork-Microsoft" at bounding box center [84, 101] width 103 height 9
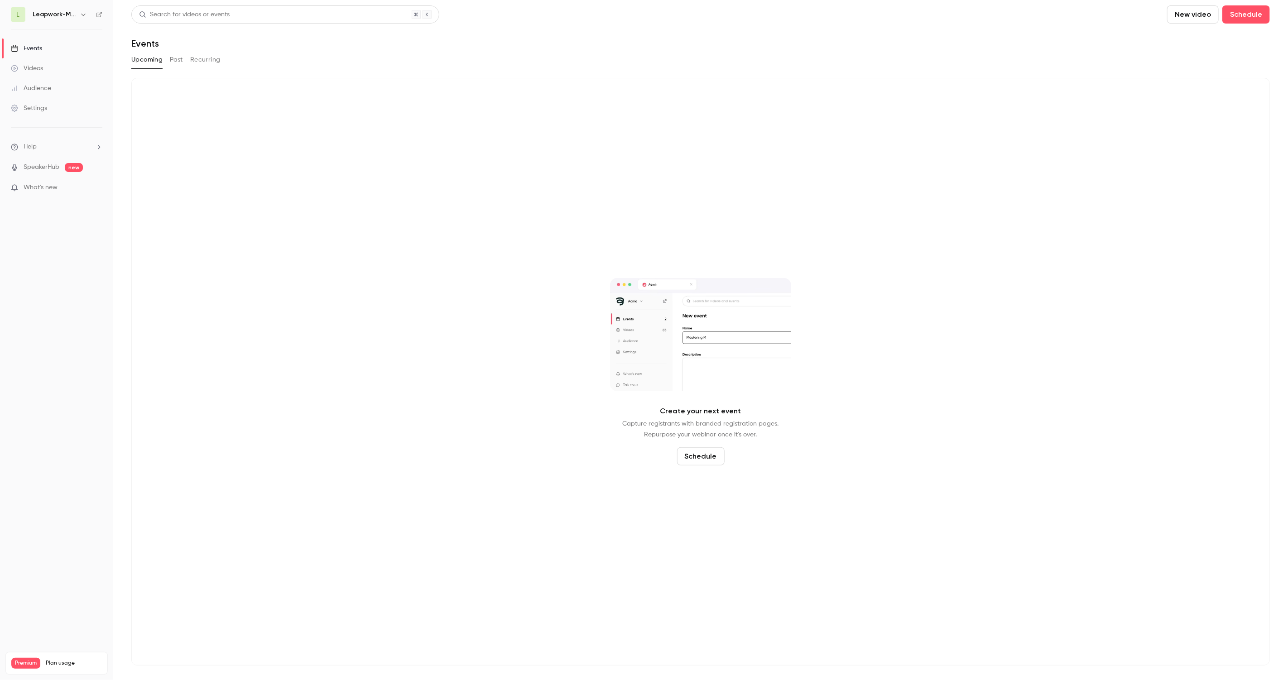
click at [166, 56] on div "Upcoming Past Recurring" at bounding box center [700, 60] width 1138 height 14
click at [172, 57] on button "Past" at bounding box center [176, 60] width 13 height 14
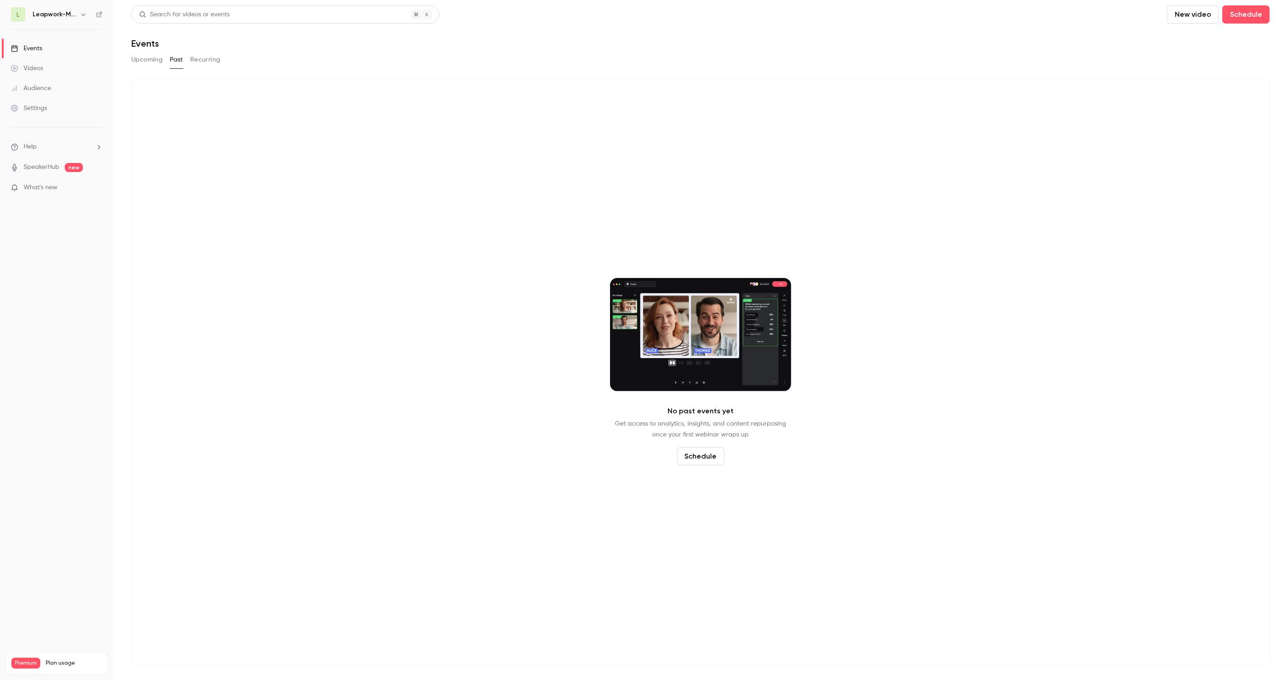
click at [148, 57] on button "Upcoming" at bounding box center [146, 60] width 31 height 14
